Goal: Book appointment/travel/reservation

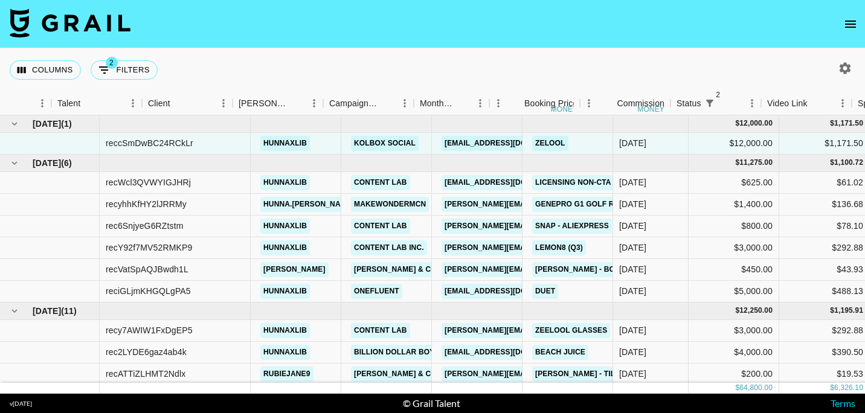
scroll to position [0, 199]
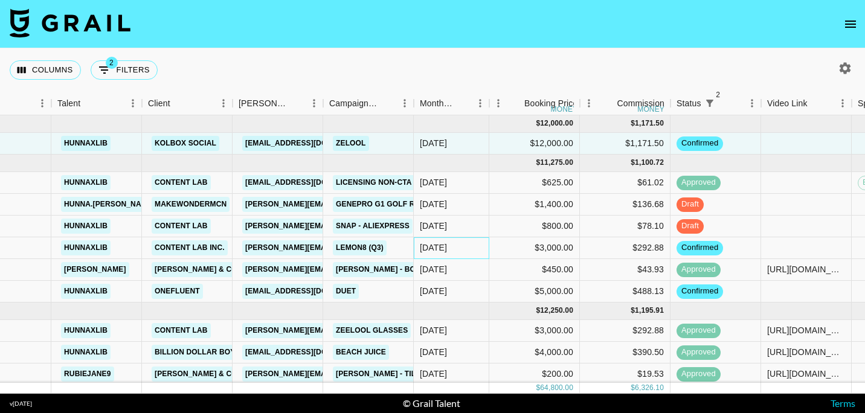
click at [446, 249] on div "[DATE]" at bounding box center [433, 248] width 27 height 12
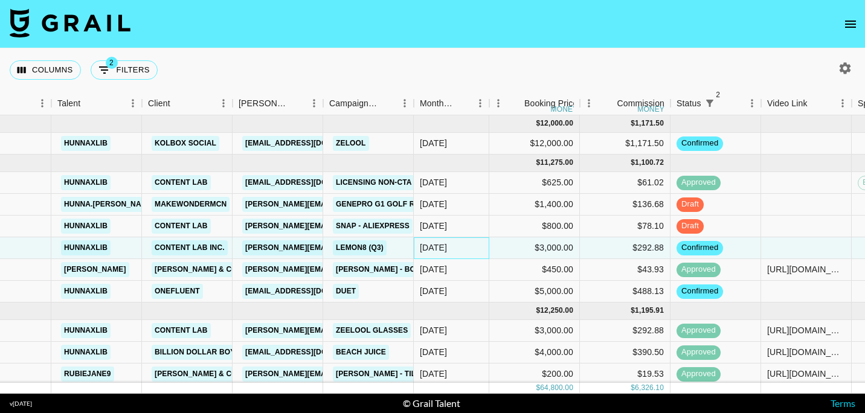
click at [446, 249] on div "[DATE]" at bounding box center [433, 248] width 27 height 12
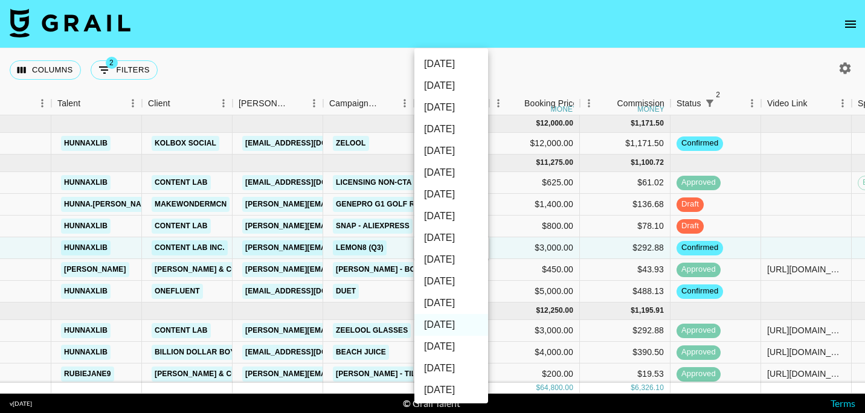
click at [442, 304] on li "[DATE]" at bounding box center [451, 303] width 74 height 22
type input "[DATE]"
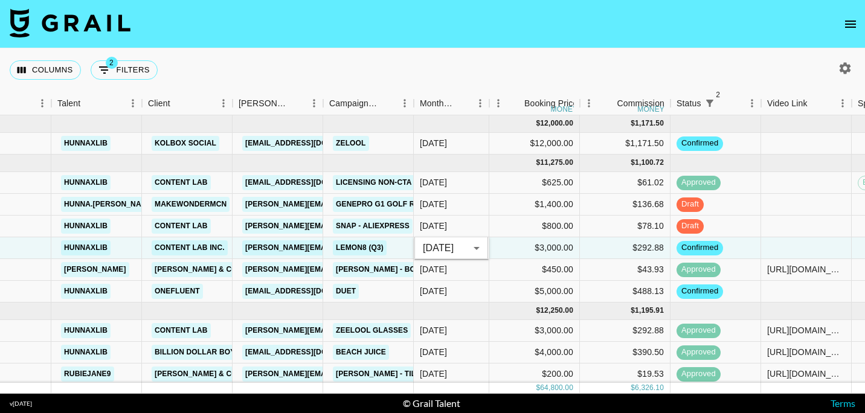
click at [510, 48] on div "Columns 2 Filters + Booking" at bounding box center [432, 69] width 865 height 43
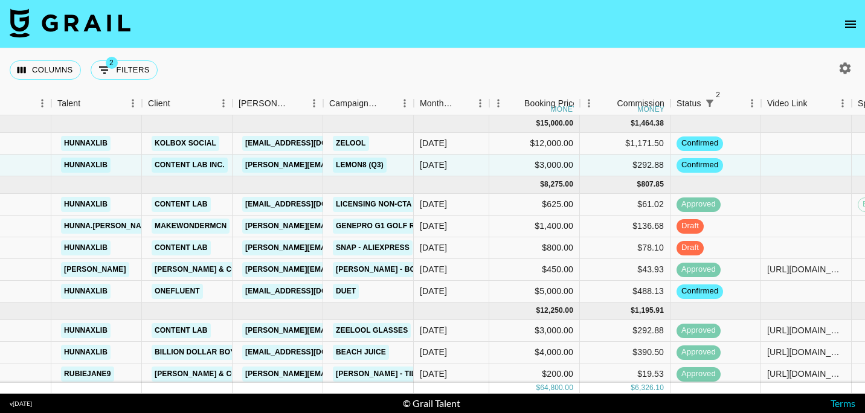
drag, startPoint x: 510, startPoint y: 48, endPoint x: 483, endPoint y: 49, distance: 27.2
click at [483, 49] on div "Columns 2 Filters + Booking" at bounding box center [432, 69] width 865 height 43
click at [449, 47] on nav at bounding box center [432, 24] width 865 height 48
drag, startPoint x: 449, startPoint y: 47, endPoint x: 430, endPoint y: 48, distance: 19.4
click at [430, 48] on div "Columns 2 Filters + Booking" at bounding box center [432, 69] width 865 height 43
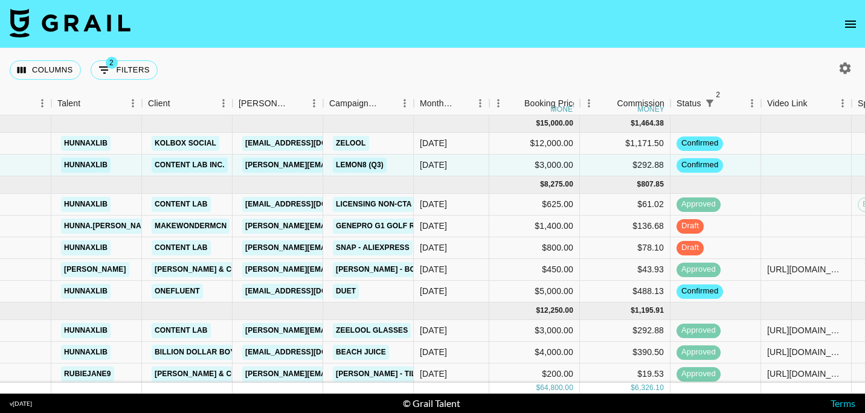
drag, startPoint x: 430, startPoint y: 48, endPoint x: 415, endPoint y: 47, distance: 15.2
click at [416, 47] on nav at bounding box center [432, 24] width 865 height 48
drag, startPoint x: 411, startPoint y: 45, endPoint x: 397, endPoint y: 53, distance: 16.3
click at [397, 53] on div "Columns 2 Filters + Booking" at bounding box center [432, 69] width 865 height 43
